Goal: Task Accomplishment & Management: Use online tool/utility

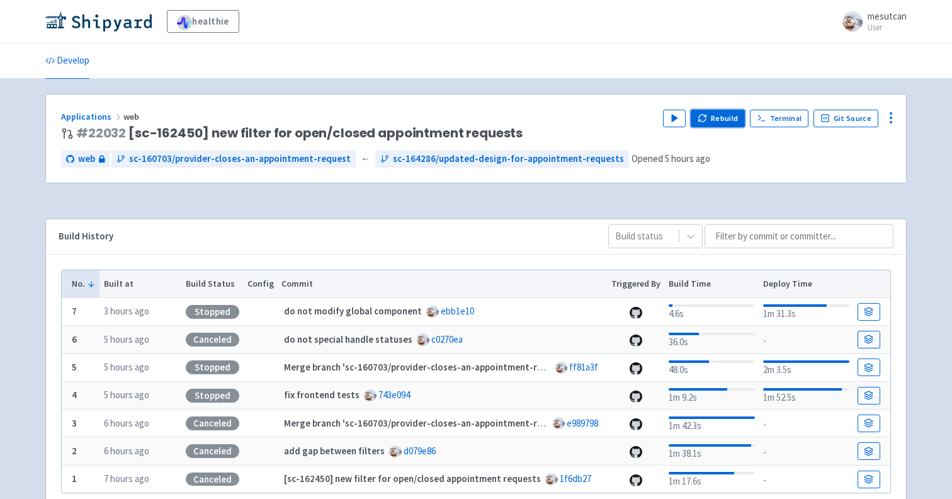
click at [727, 117] on button "Rebuild" at bounding box center [718, 119] width 54 height 18
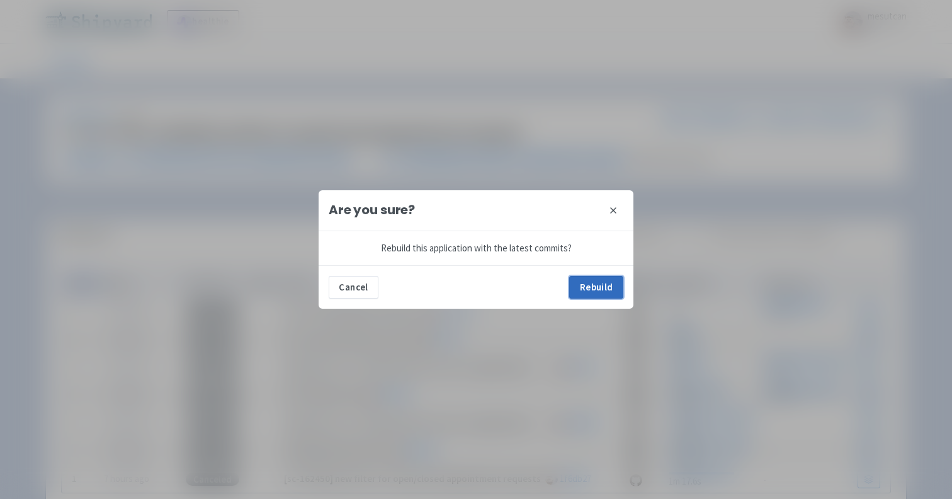
click at [596, 293] on button "Rebuild" at bounding box center [596, 287] width 54 height 23
